Goal: Information Seeking & Learning: Find specific fact

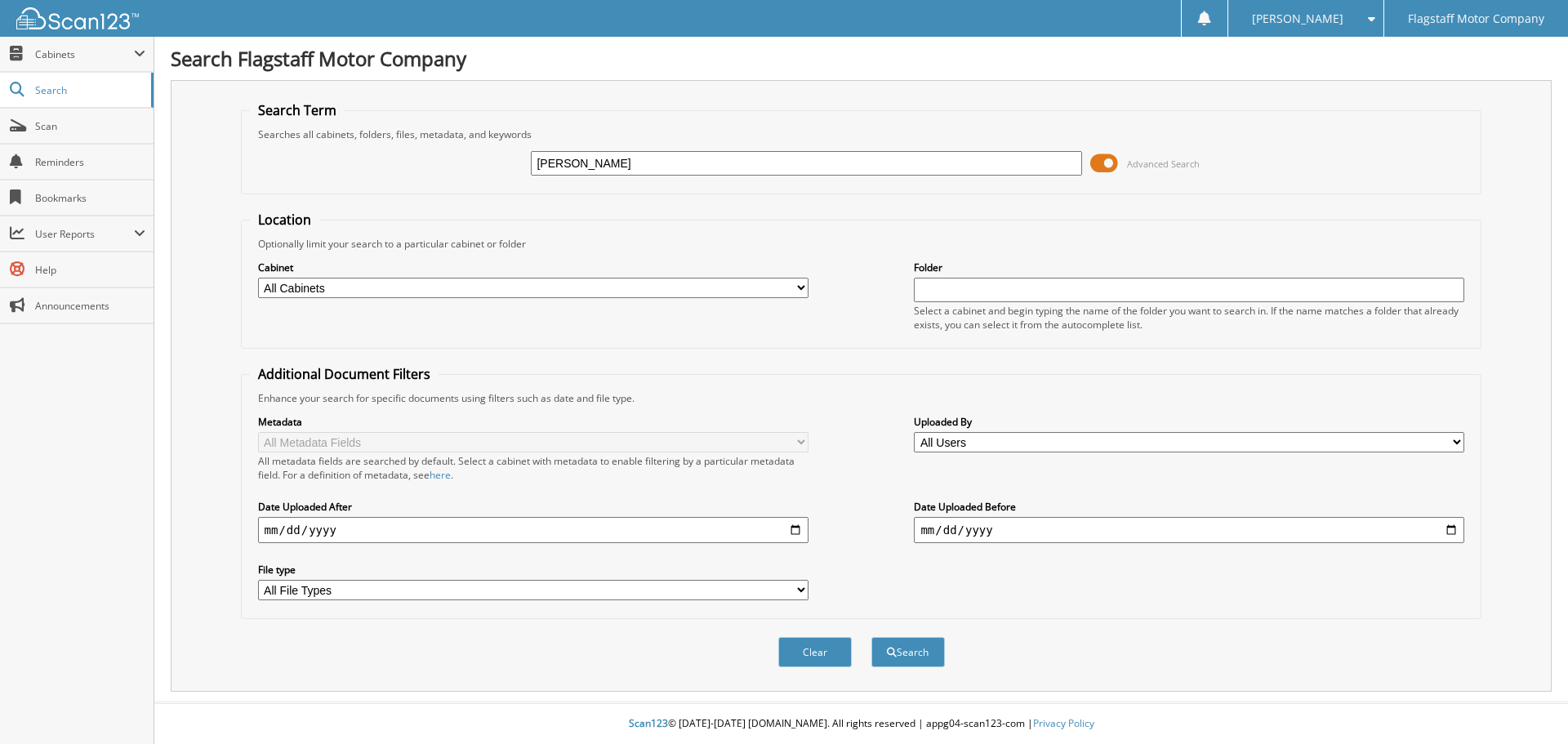
type input "[PERSON_NAME]"
click at [568, 288] on select "All Cabinets ACCOUNTS PAYABLE ACCOUNTS RECEIVABLE ADVERTISING BRADY MARTZ CAR D…" at bounding box center [533, 288] width 550 height 21
select select "16195"
click at [258, 277] on select "All Cabinets ACCOUNTS PAYABLE ACCOUNTS RECEIVABLE ADVERTISING BRADY MARTZ CAR D…" at bounding box center [533, 288] width 550 height 21
click at [908, 663] on button "Search" at bounding box center [908, 651] width 74 height 30
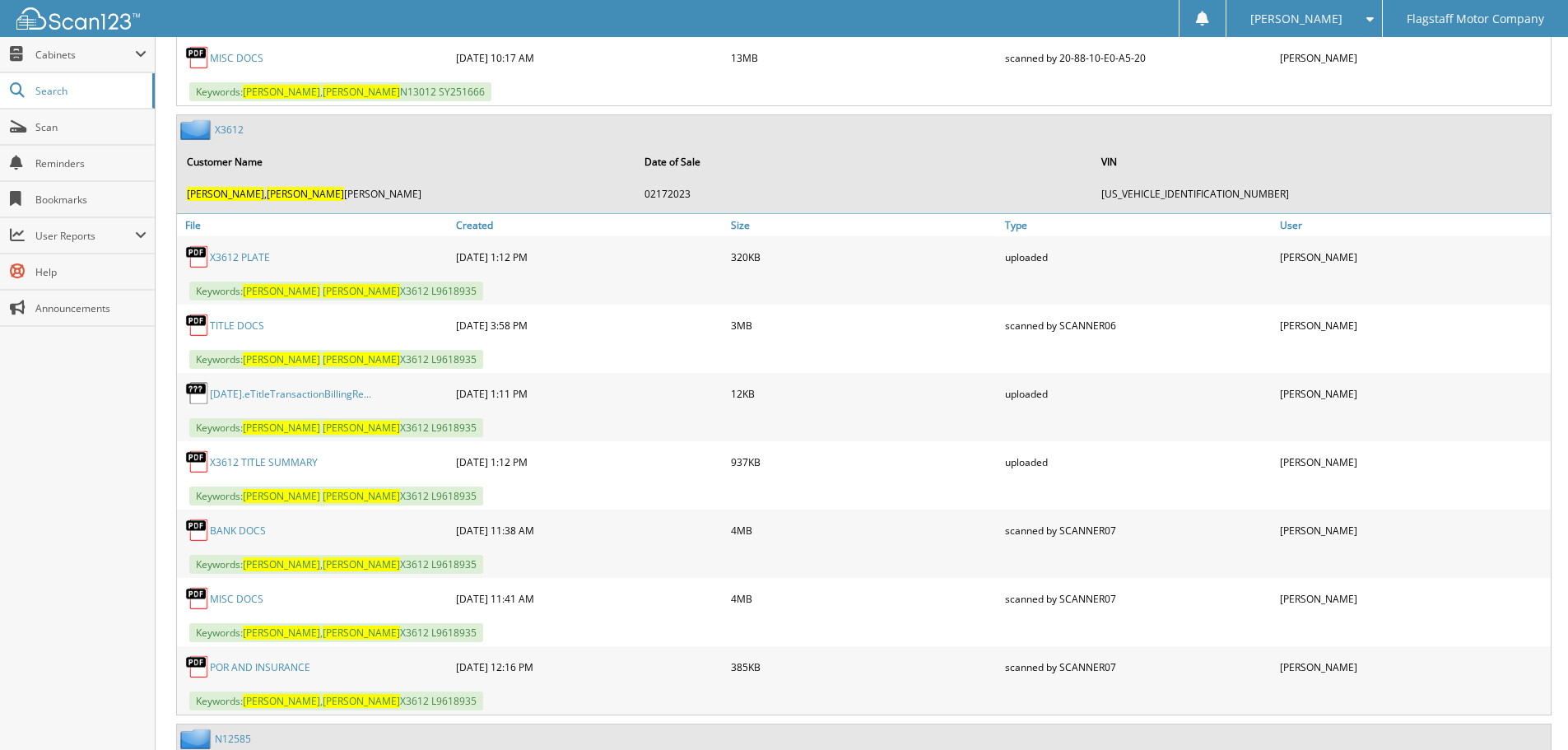
scroll to position [1152, 0]
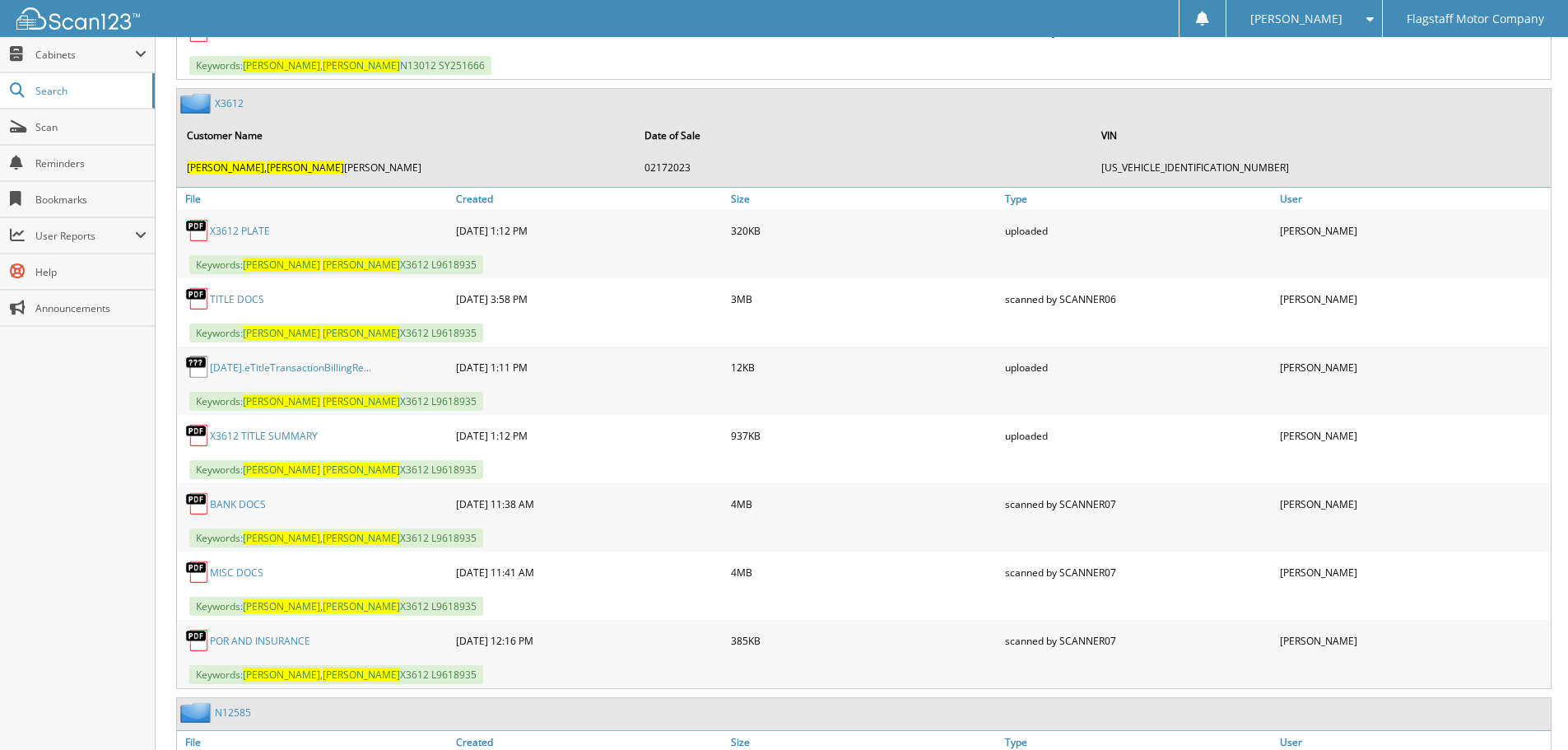
click at [215, 296] on link "TITLE DOCS" at bounding box center [237, 299] width 54 height 14
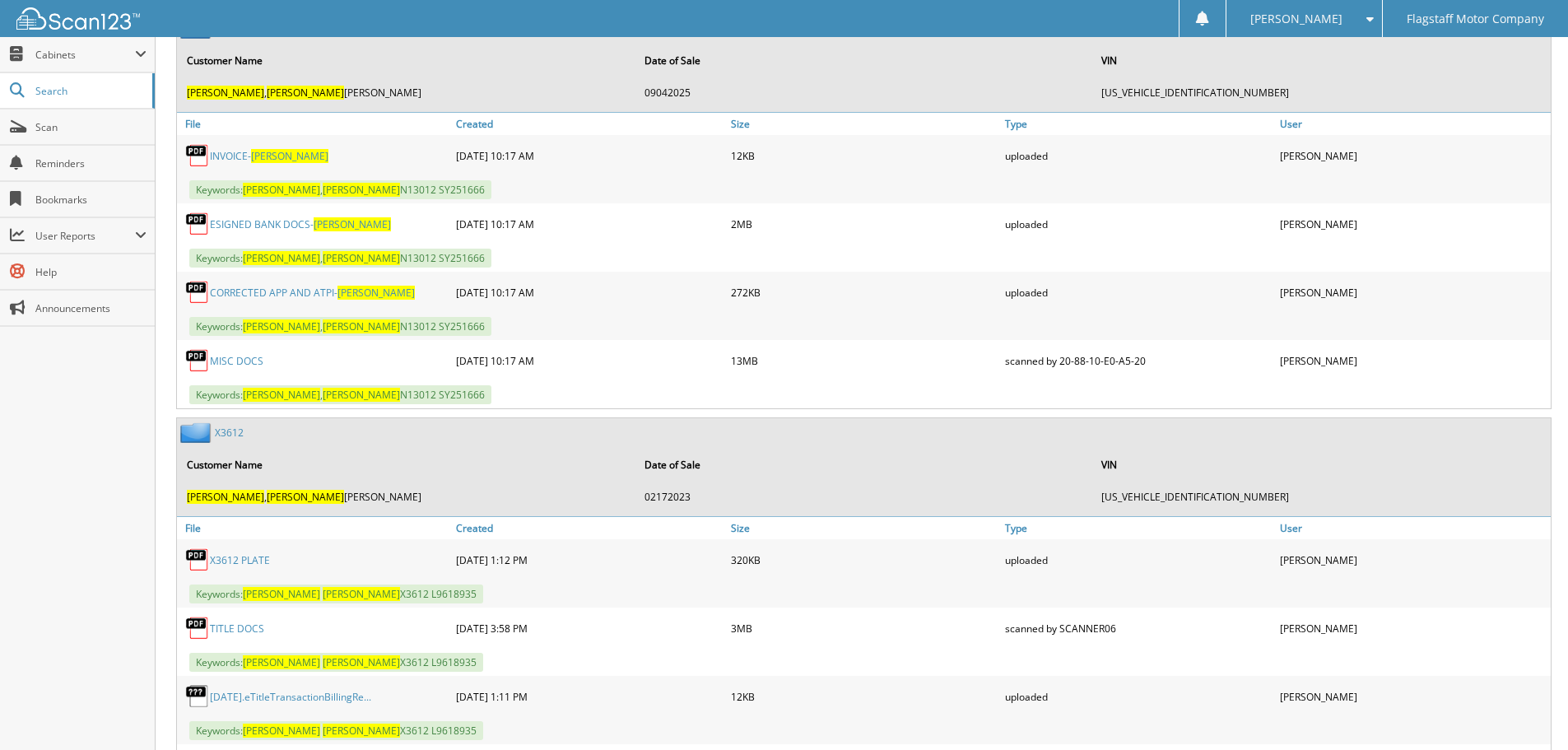
scroll to position [740, 0]
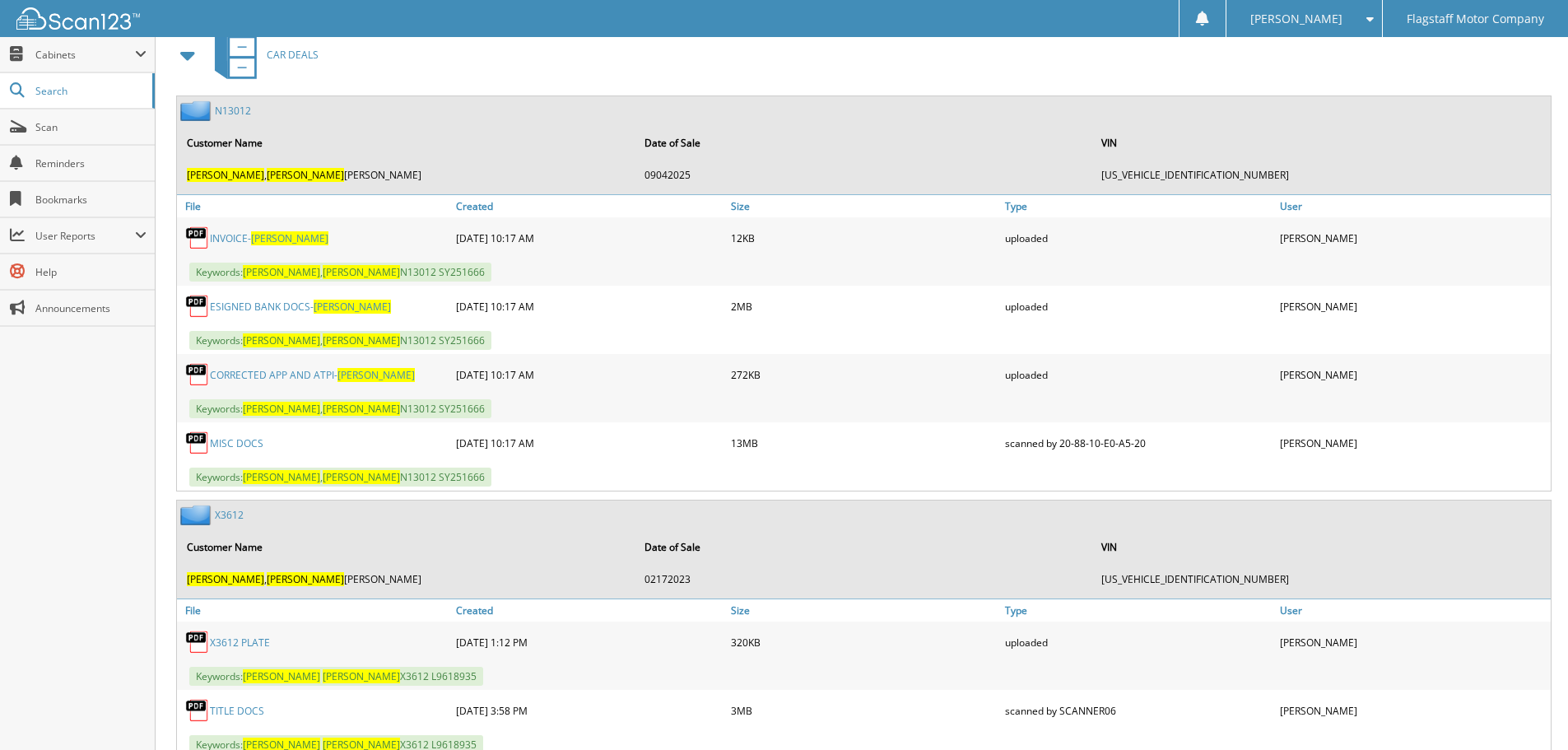
click at [238, 116] on link "N13012" at bounding box center [232, 111] width 36 height 14
